Goal: Information Seeking & Learning: Learn about a topic

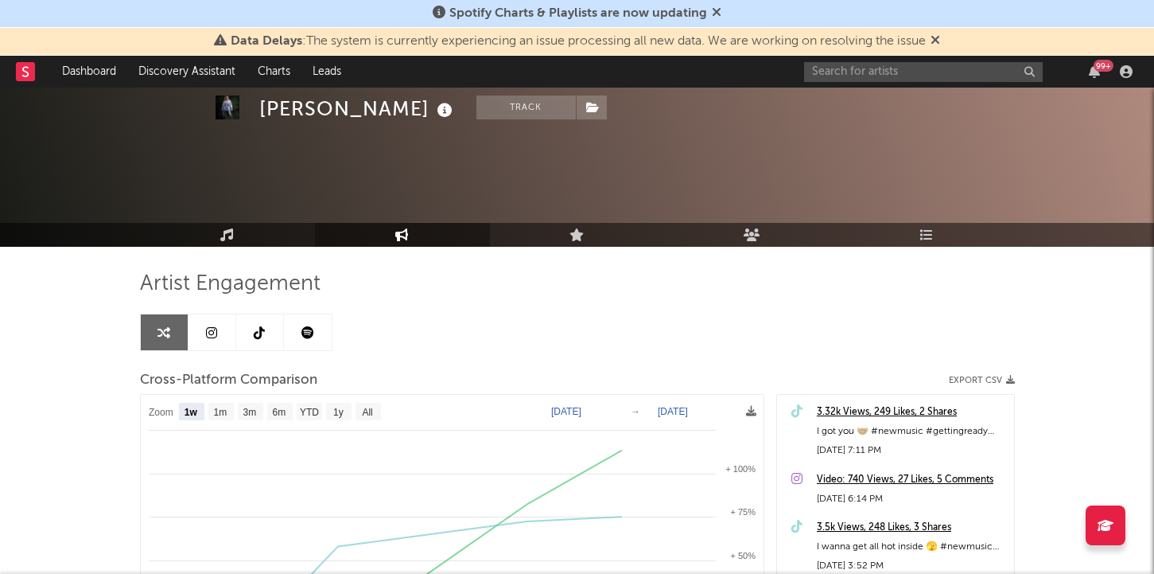
select select "1w"
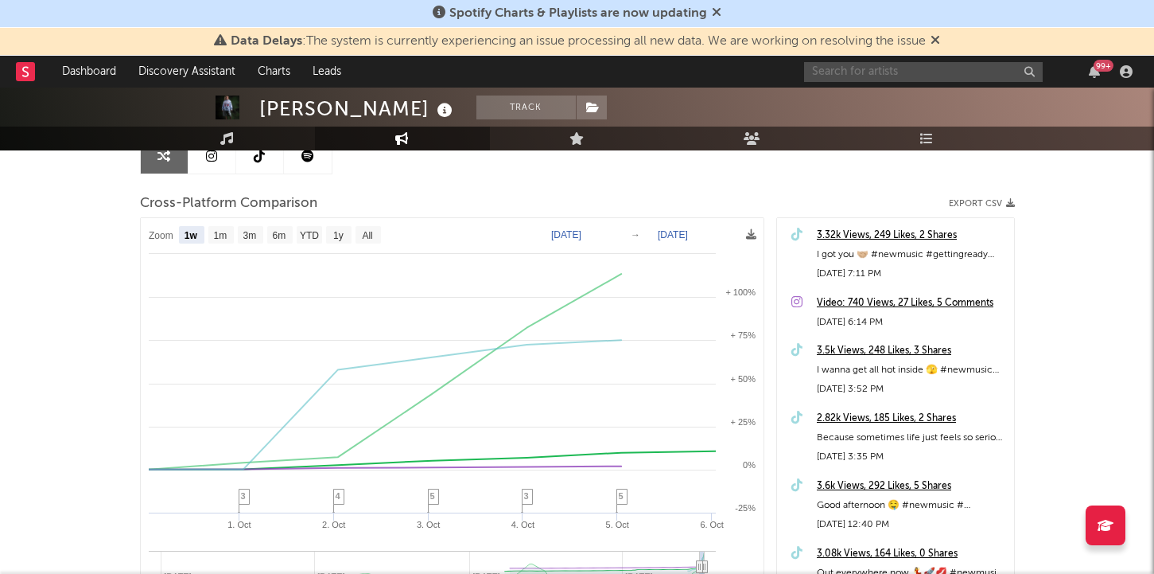
click at [893, 68] on input "text" at bounding box center [923, 72] width 239 height 20
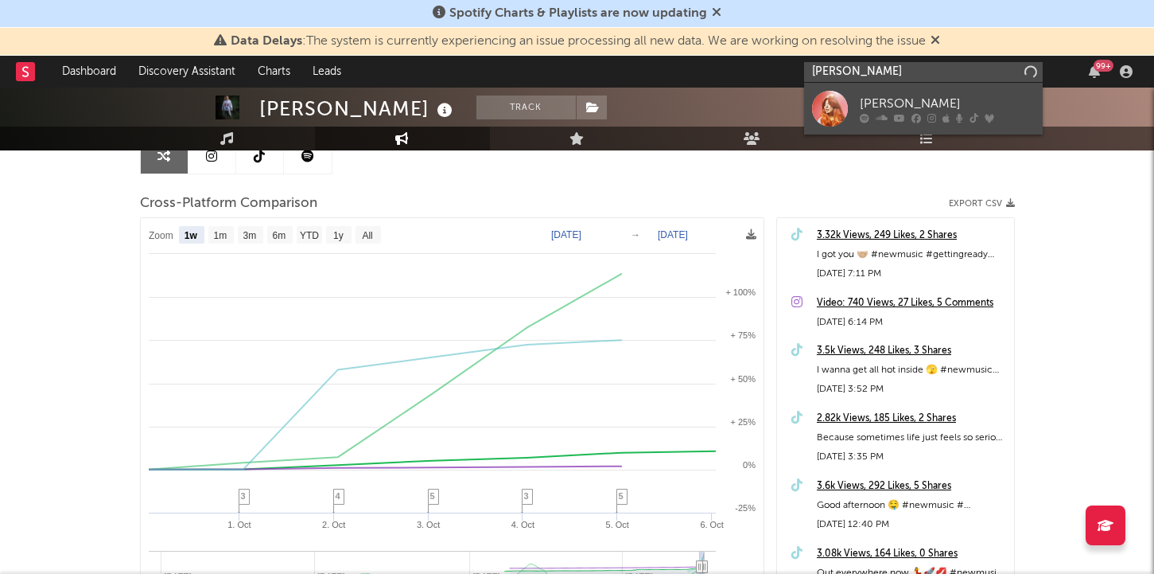
type input "[PERSON_NAME]"
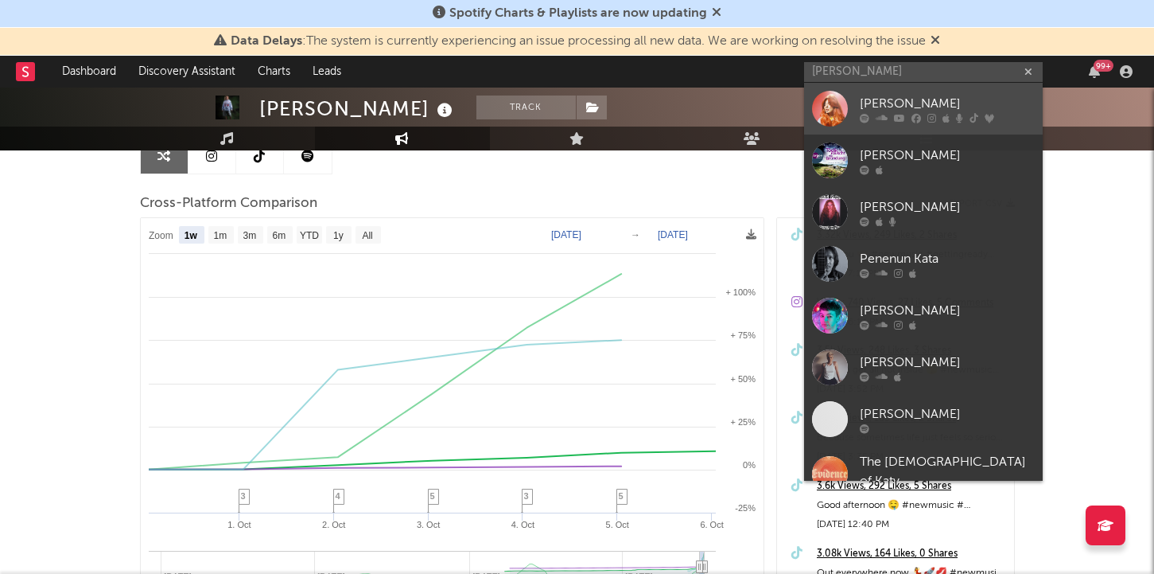
click at [931, 107] on div "[PERSON_NAME]" at bounding box center [947, 103] width 175 height 19
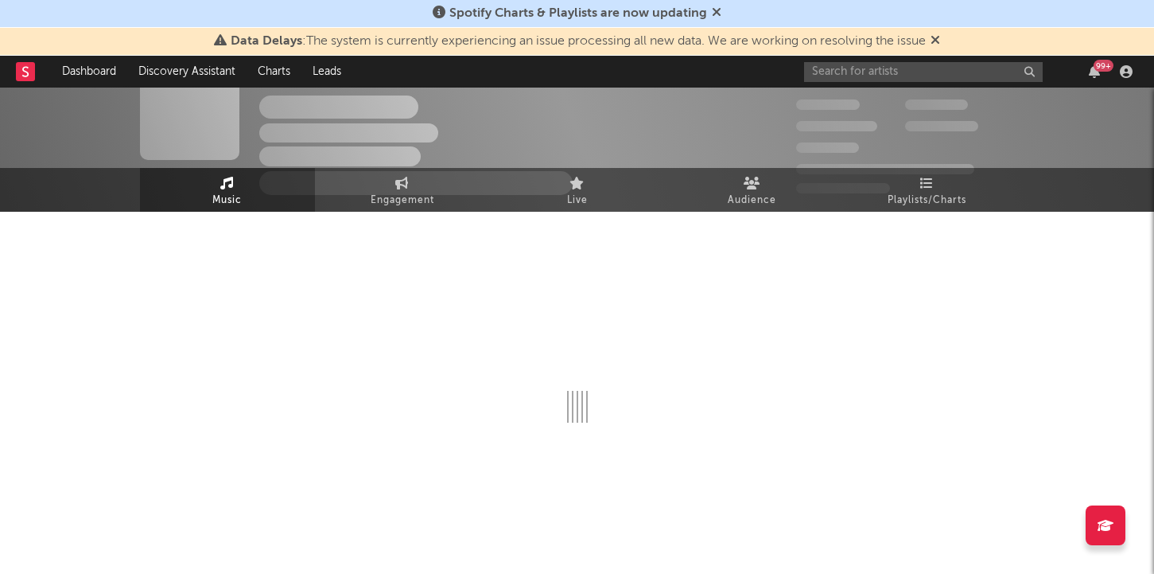
select select "6m"
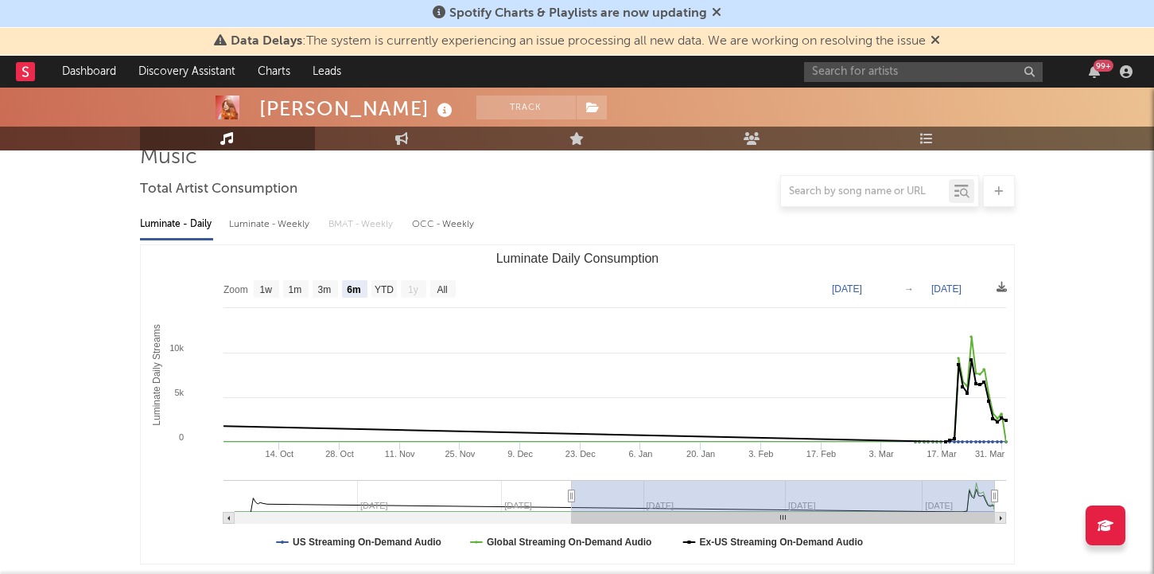
scroll to position [113, 0]
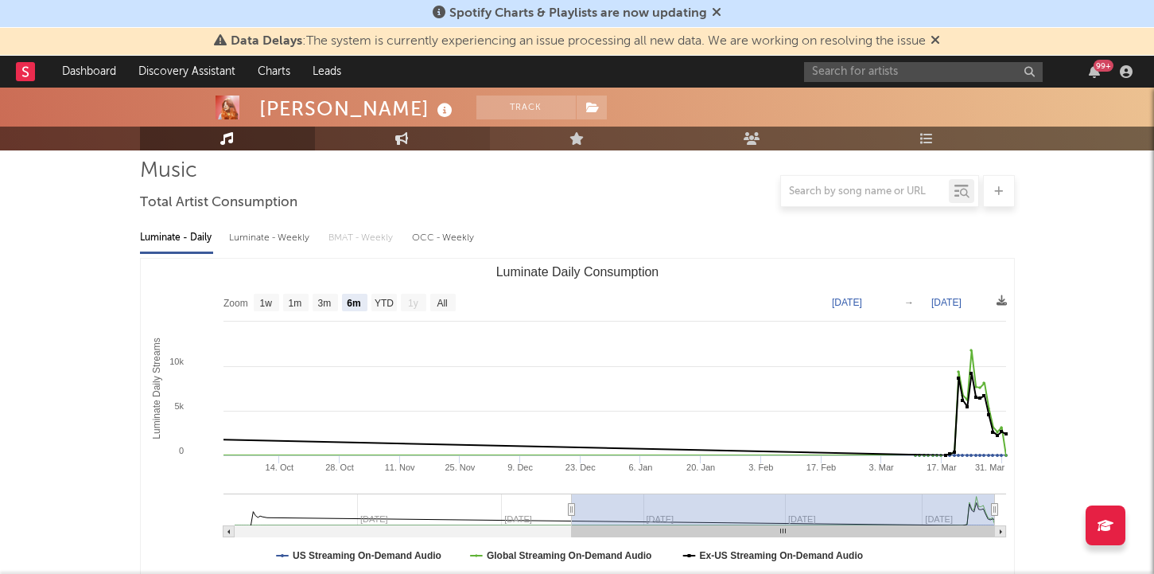
click at [393, 135] on link "Engagement" at bounding box center [402, 139] width 175 height 24
select select "1w"
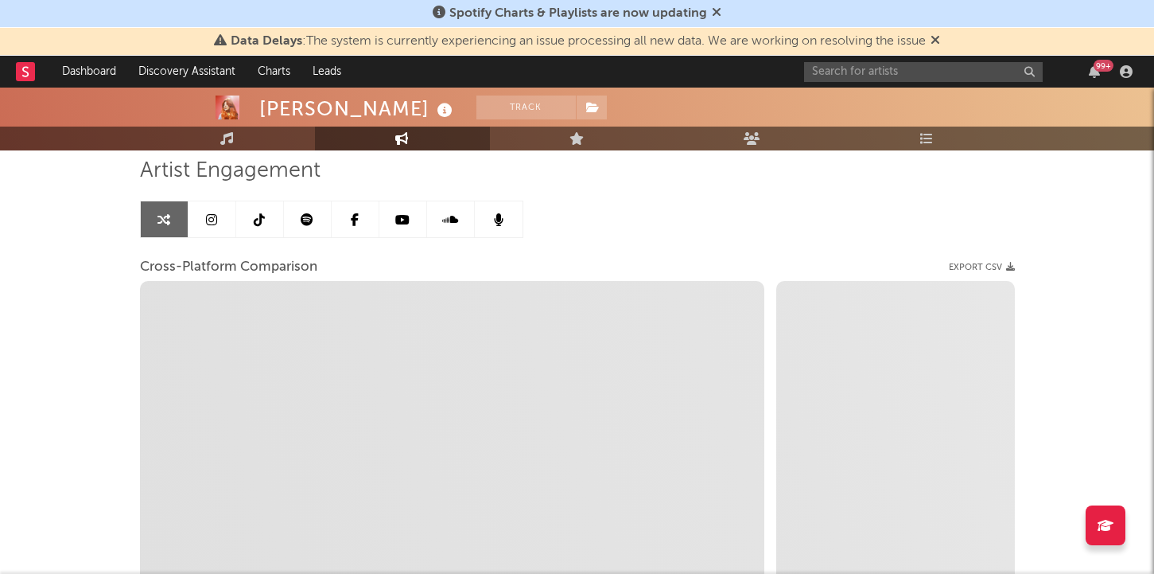
click at [940, 36] on icon at bounding box center [936, 39] width 10 height 13
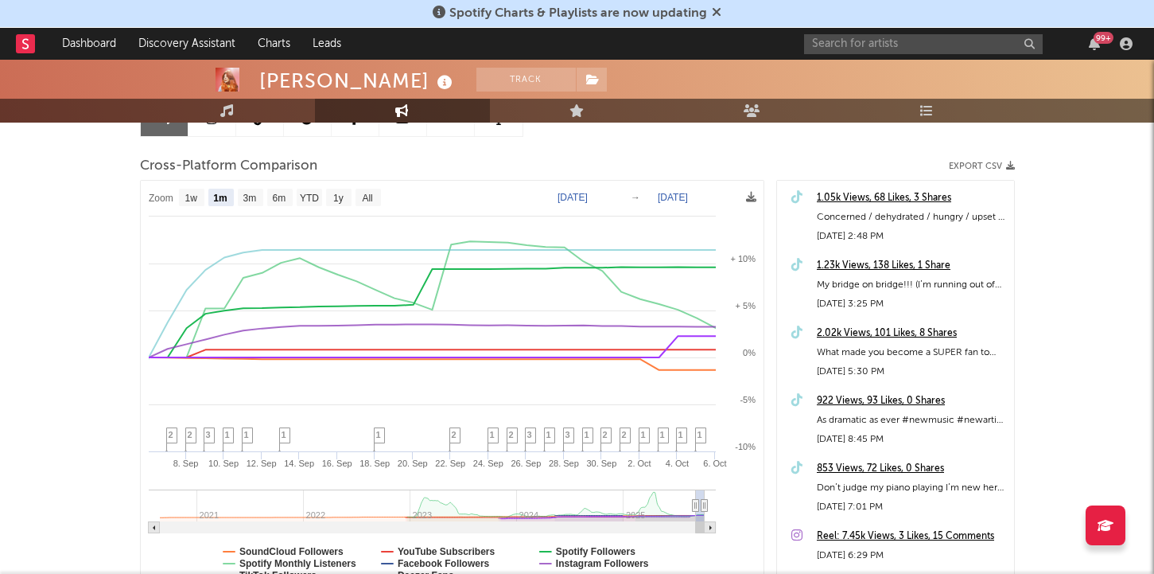
scroll to position [187, 0]
click at [254, 196] on text "3m" at bounding box center [250, 197] width 14 height 11
select select "3m"
type input "[DATE]"
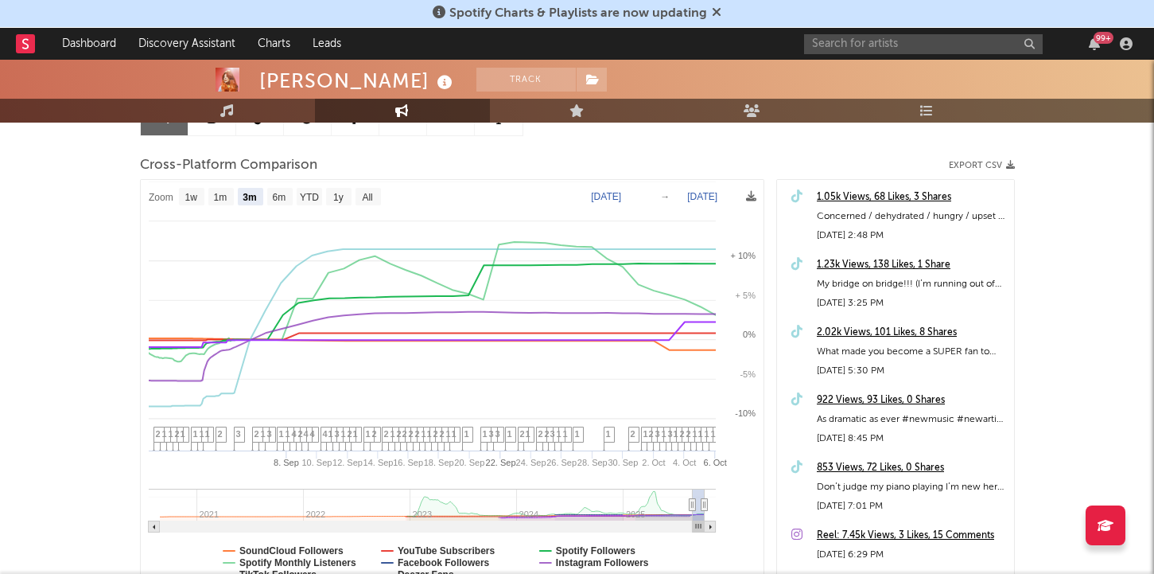
select select "3m"
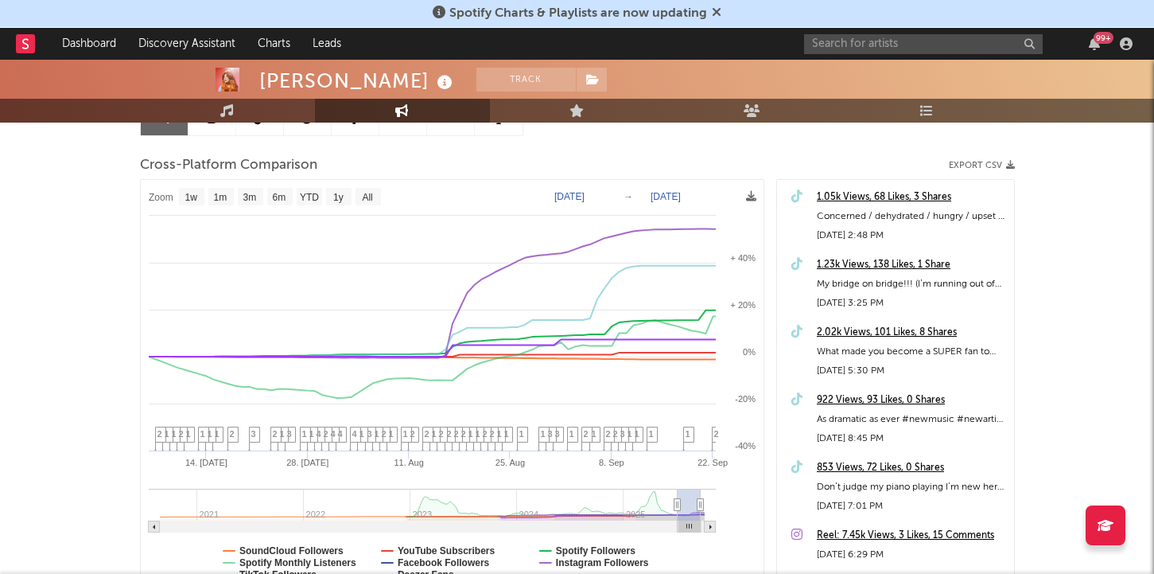
type input "[DATE]"
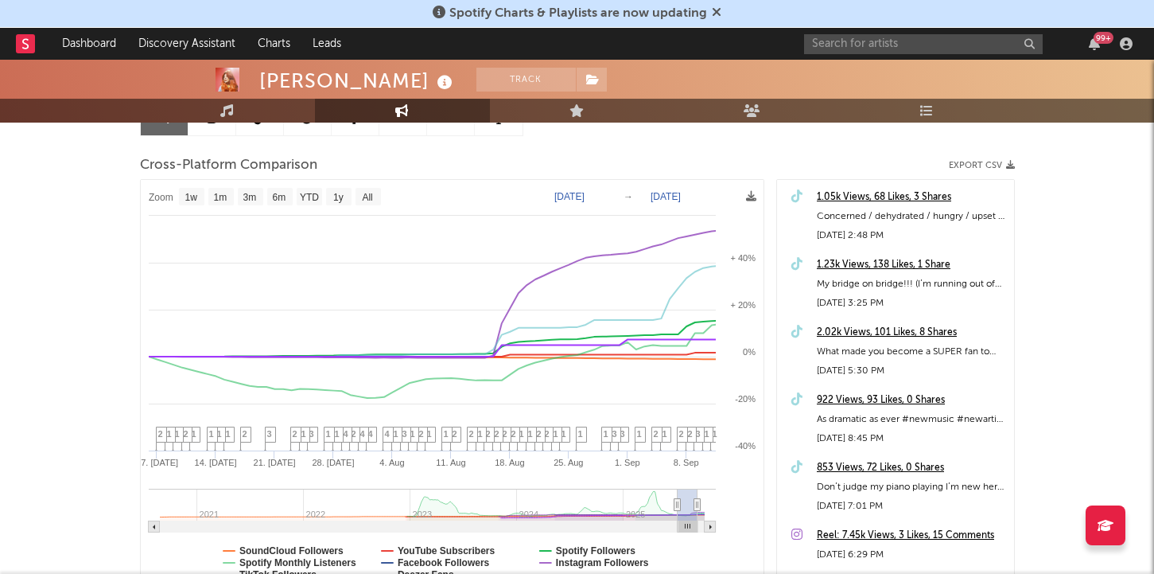
drag, startPoint x: 705, startPoint y: 505, endPoint x: 697, endPoint y: 506, distance: 8.0
click at [697, 506] on icon at bounding box center [697, 505] width 6 height 12
select select "1w"
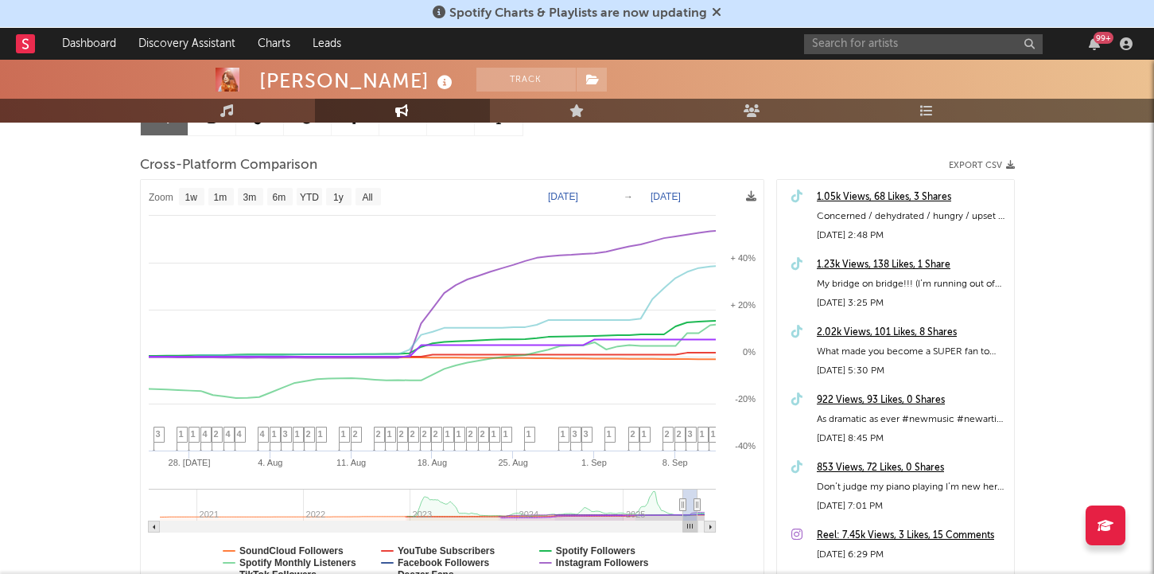
type input "[DATE]"
select select "1w"
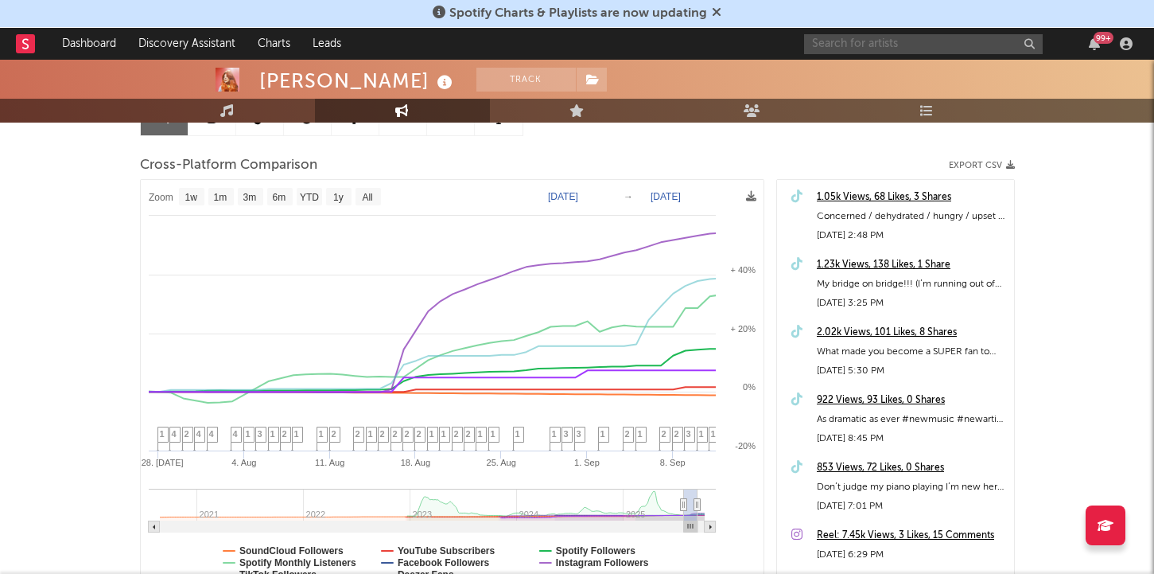
click at [932, 42] on input "text" at bounding box center [923, 44] width 239 height 20
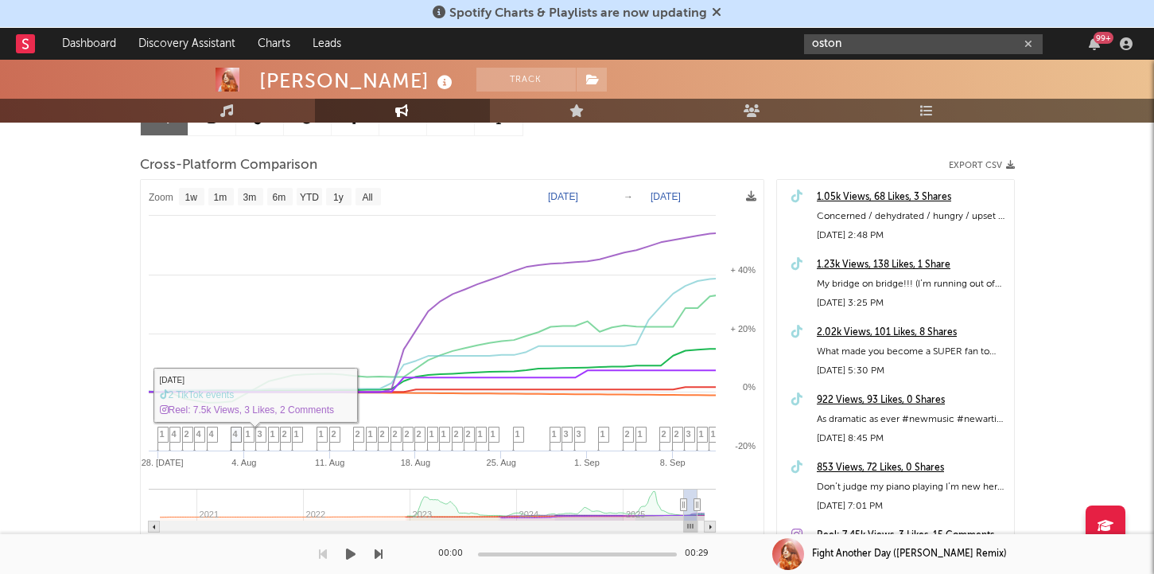
type input "oston"
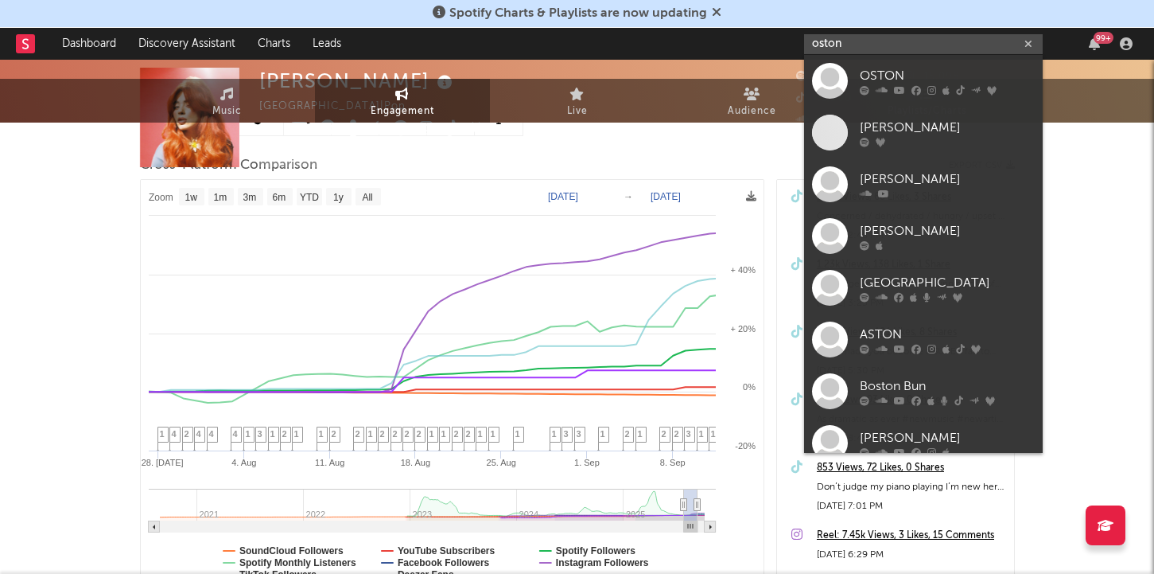
scroll to position [0, 0]
